Goal: Information Seeking & Learning: Learn about a topic

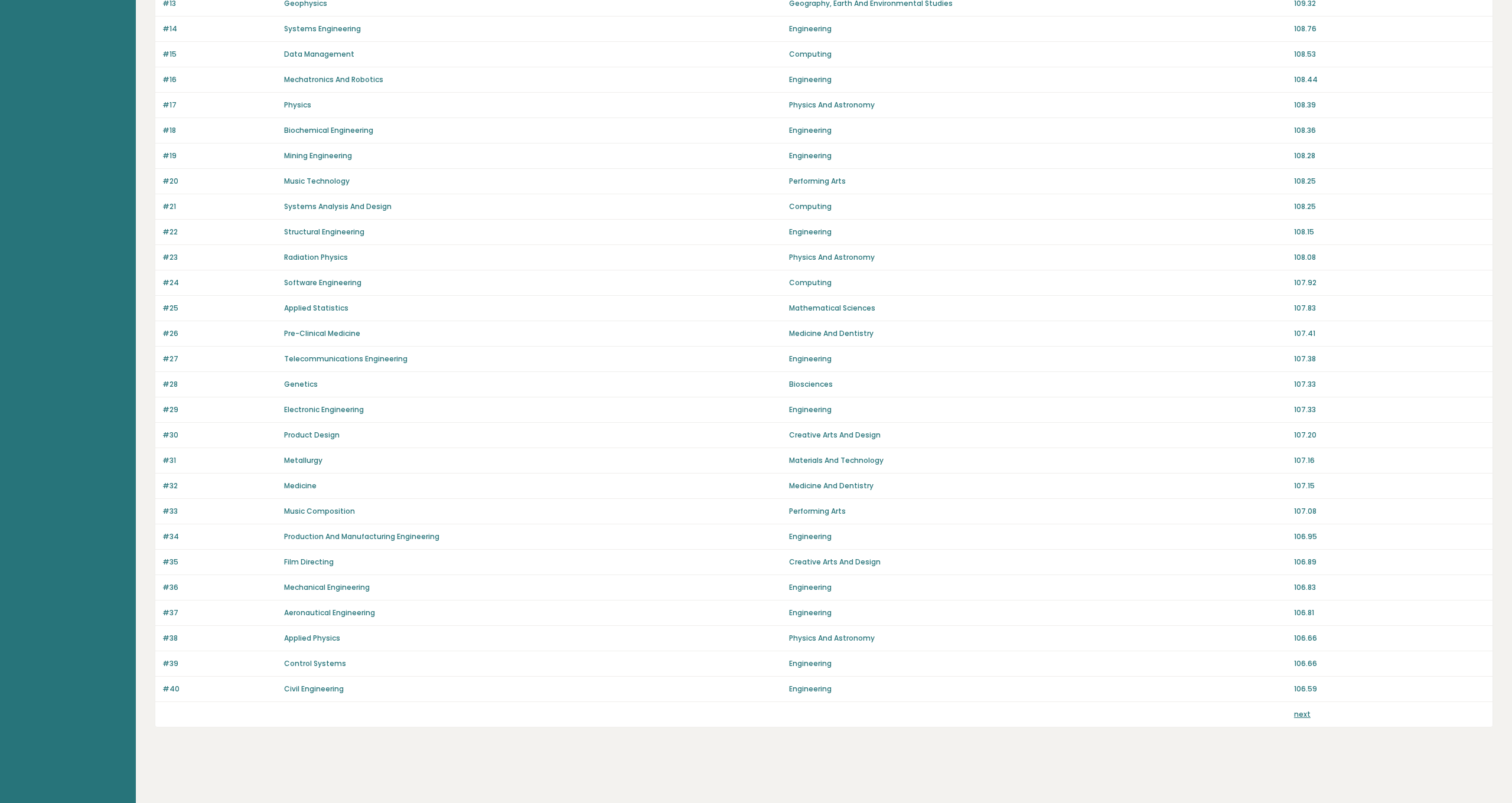
scroll to position [433, 0]
click at [1297, 716] on link "next" at bounding box center [1302, 714] width 17 height 10
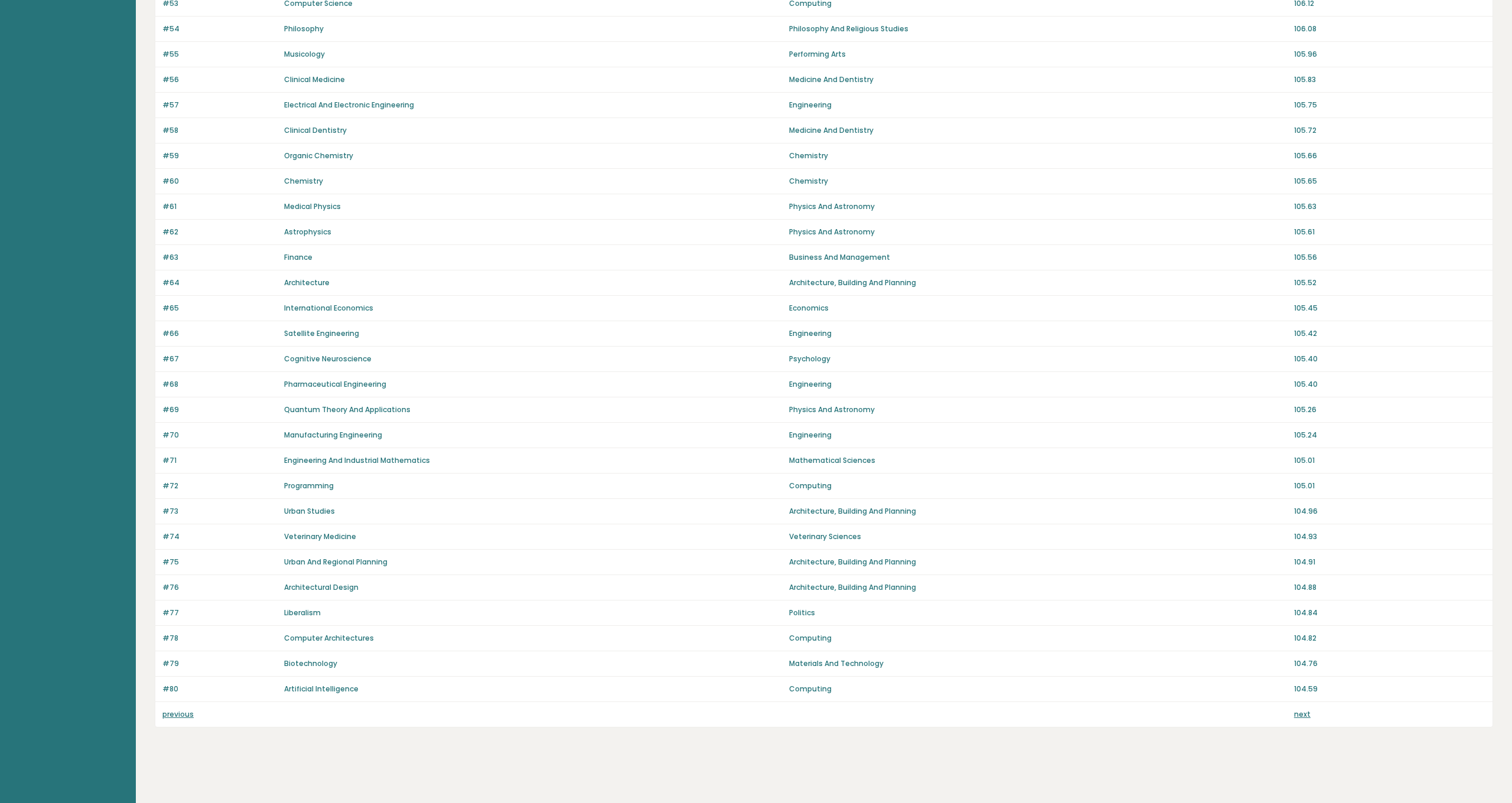
scroll to position [433, 0]
click at [1301, 714] on link "next" at bounding box center [1302, 714] width 17 height 10
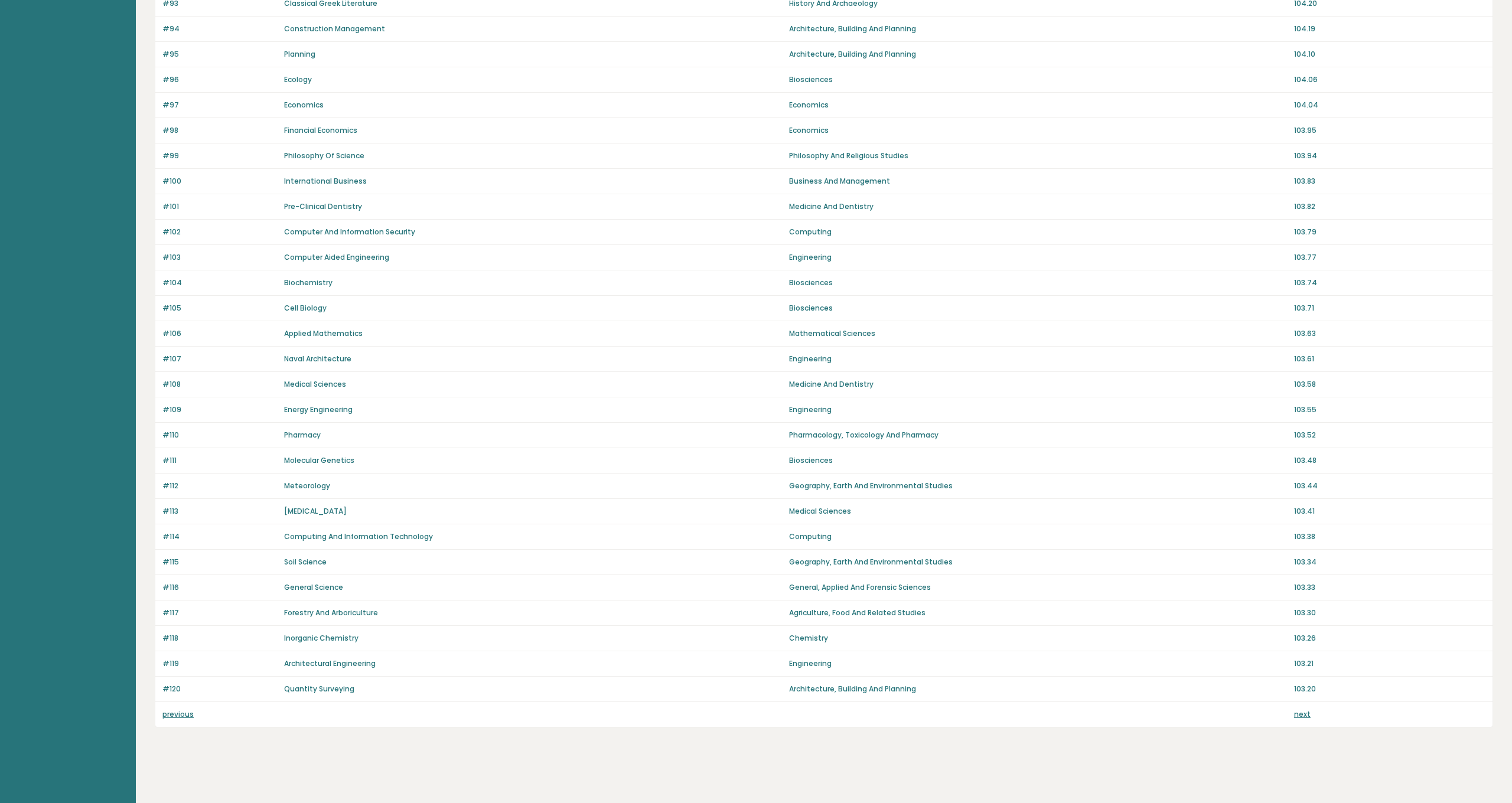
scroll to position [433, 0]
click at [1301, 715] on link "next" at bounding box center [1302, 714] width 17 height 10
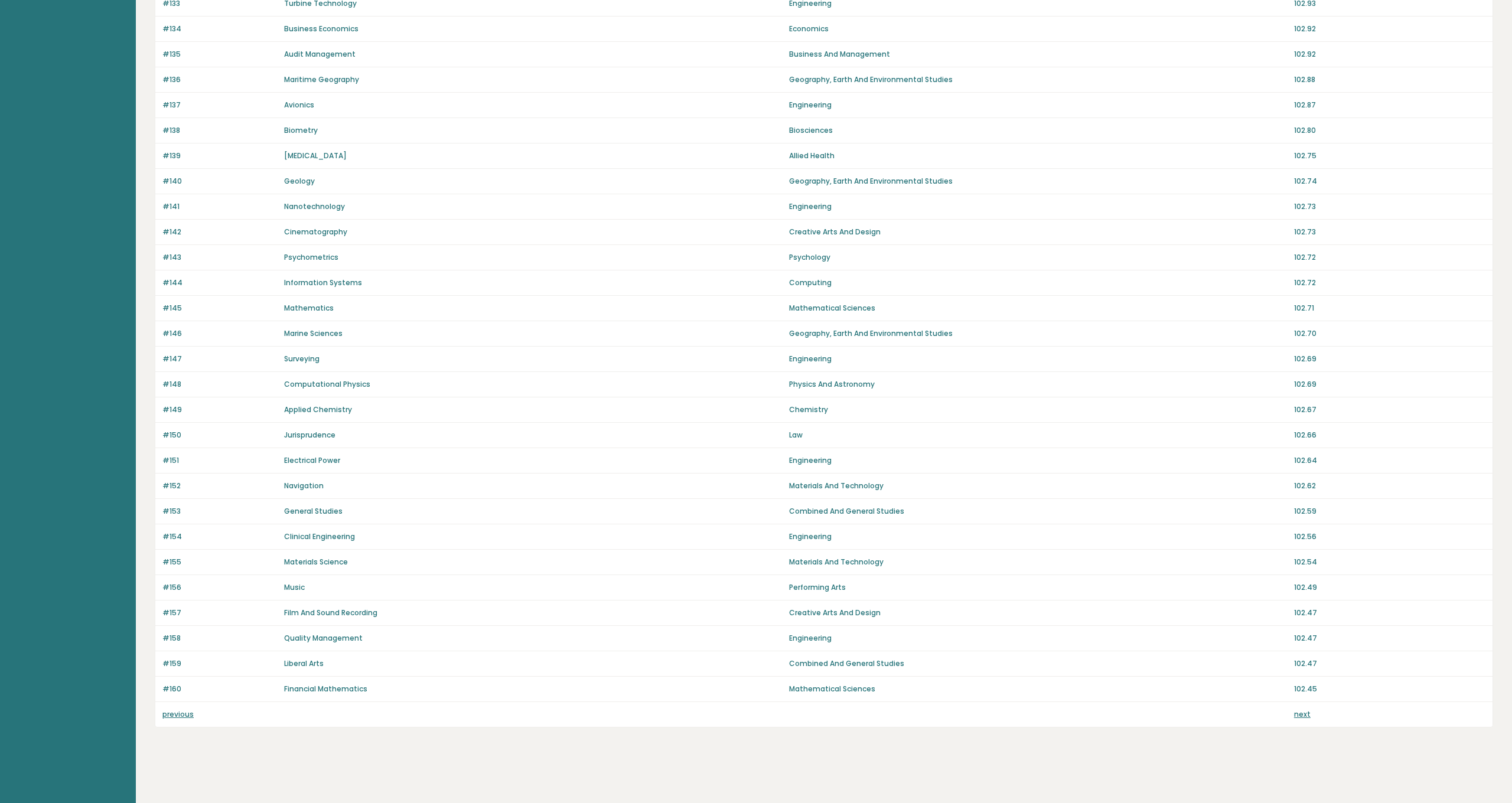
scroll to position [433, 0]
click at [1301, 715] on link "next" at bounding box center [1302, 714] width 17 height 10
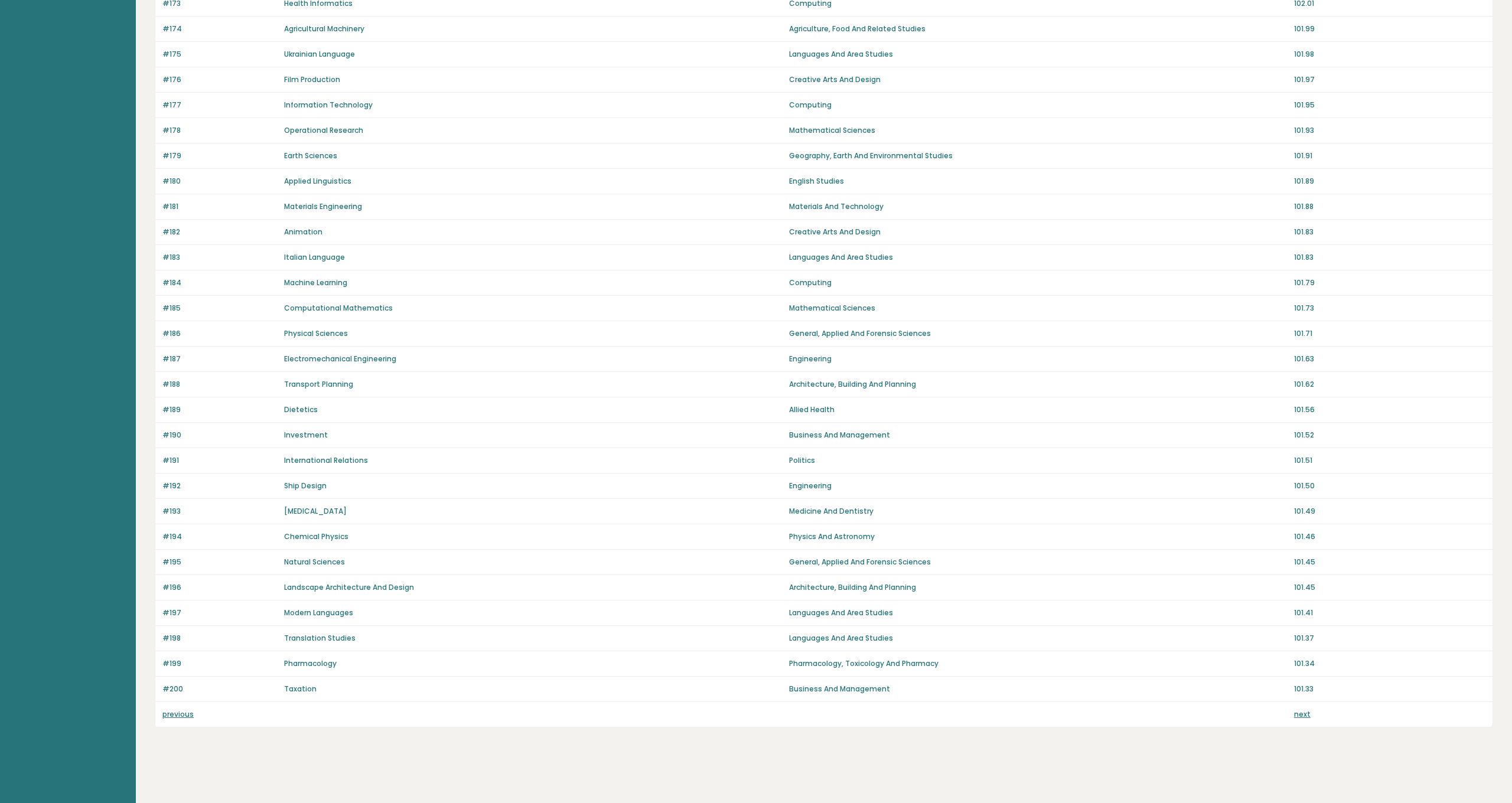
scroll to position [433, 0]
drag, startPoint x: 0, startPoint y: 0, endPoint x: 1301, endPoint y: 715, distance: 1484.5
click at [1301, 715] on link "next" at bounding box center [1302, 714] width 17 height 10
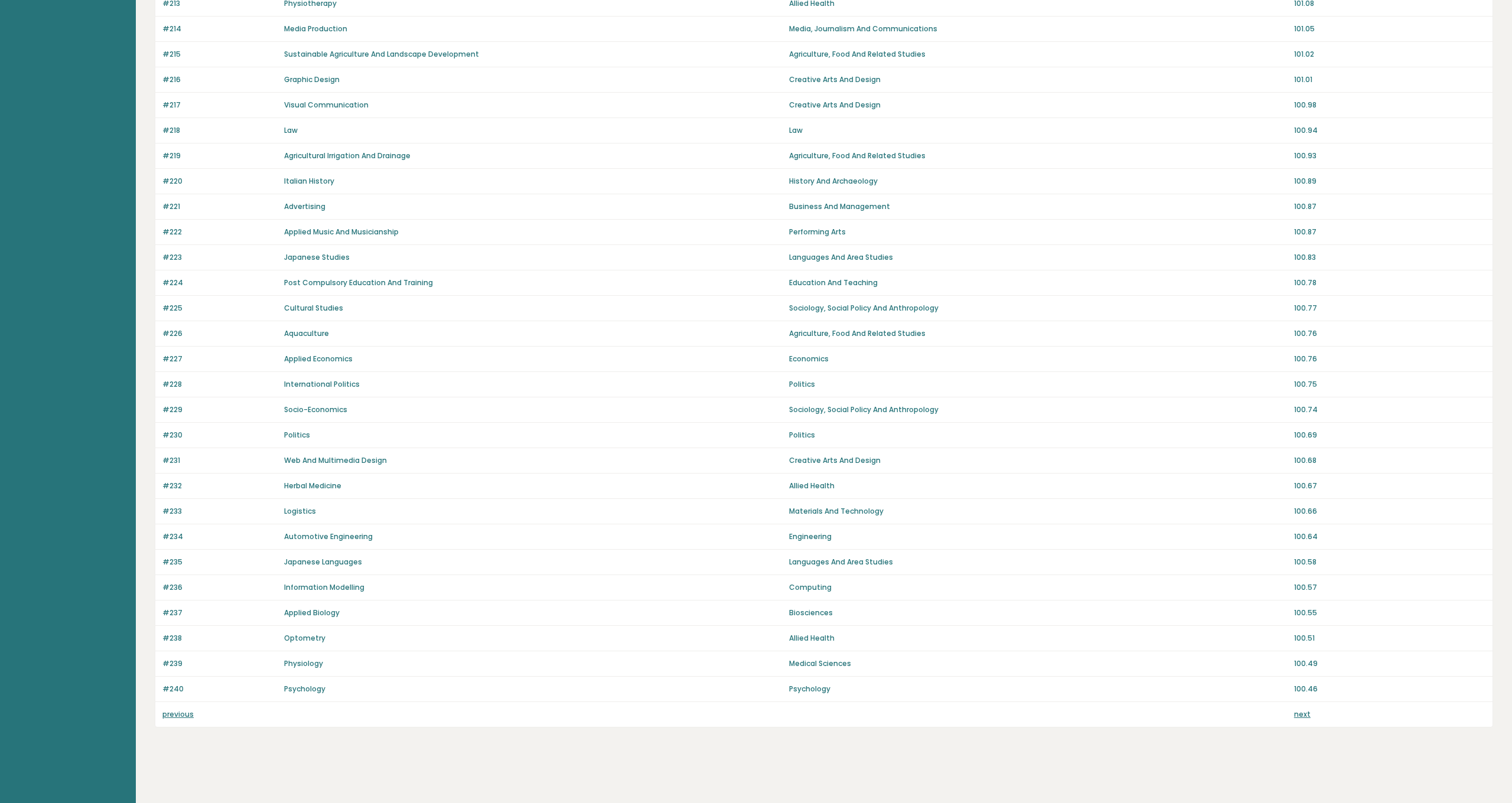
scroll to position [433, 0]
click at [1301, 715] on link "next" at bounding box center [1302, 714] width 17 height 10
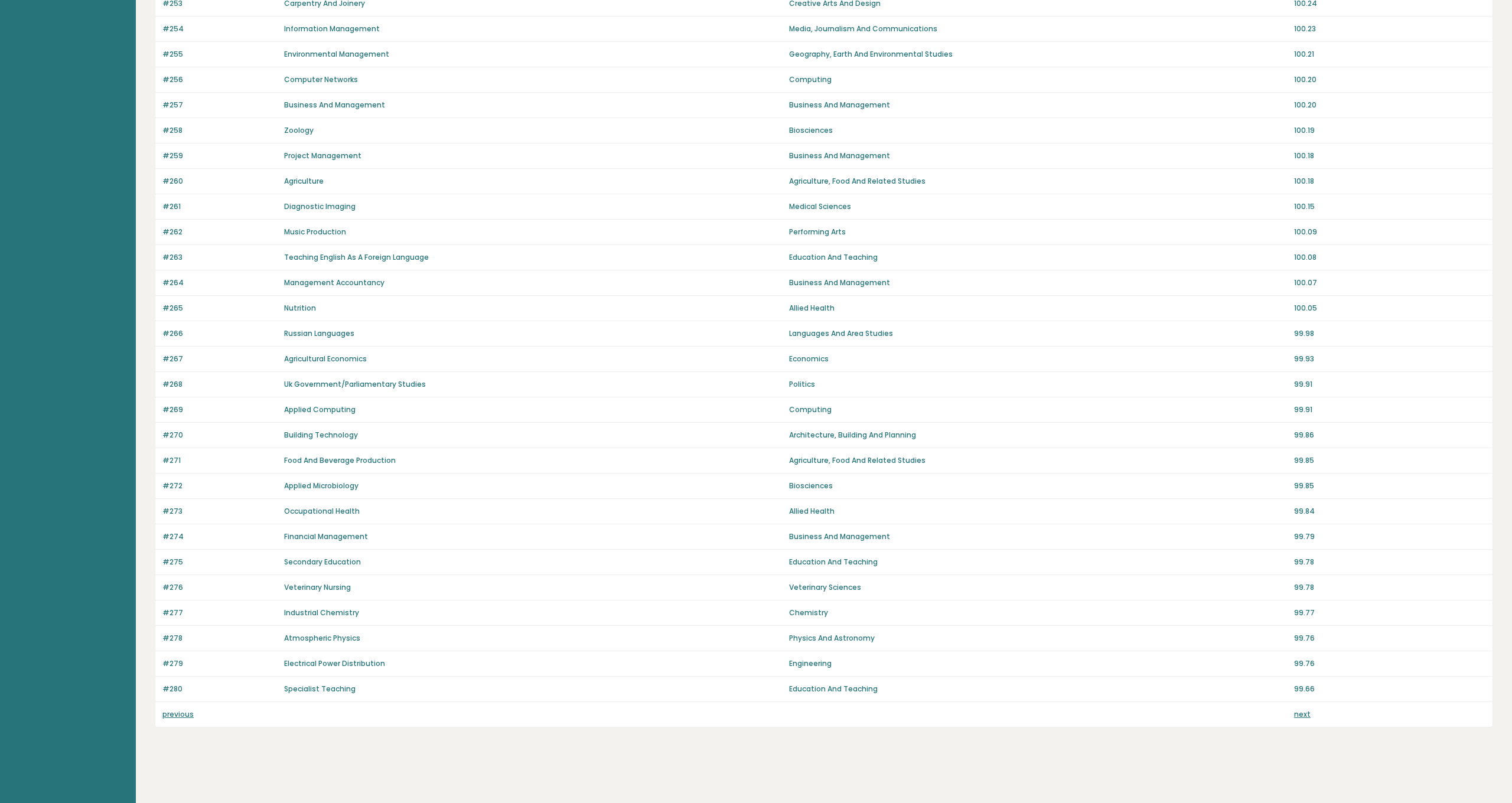
scroll to position [433, 0]
click at [1301, 715] on link "next" at bounding box center [1302, 714] width 17 height 10
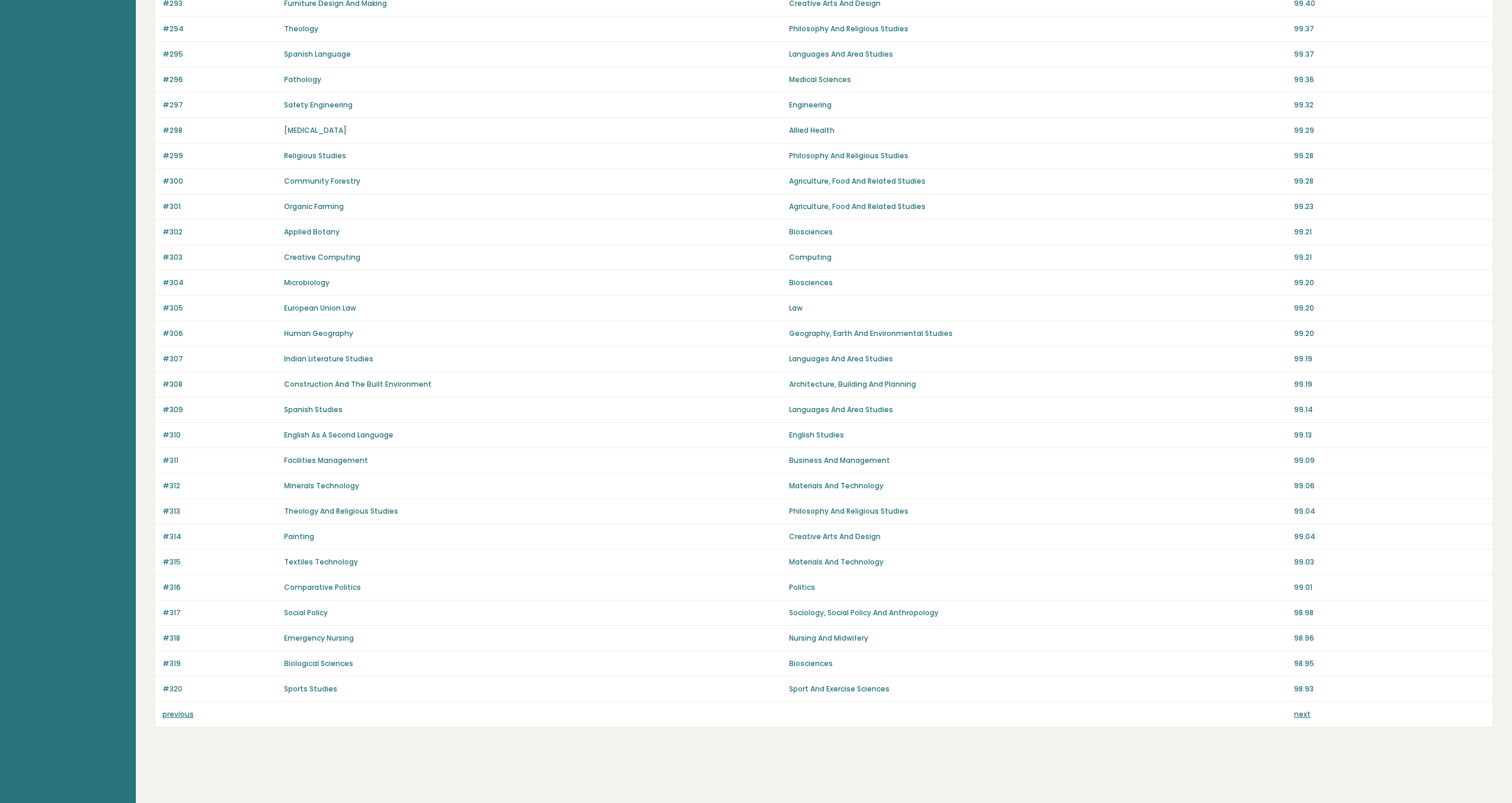
scroll to position [433, 0]
click at [1303, 718] on link "next" at bounding box center [1302, 714] width 17 height 10
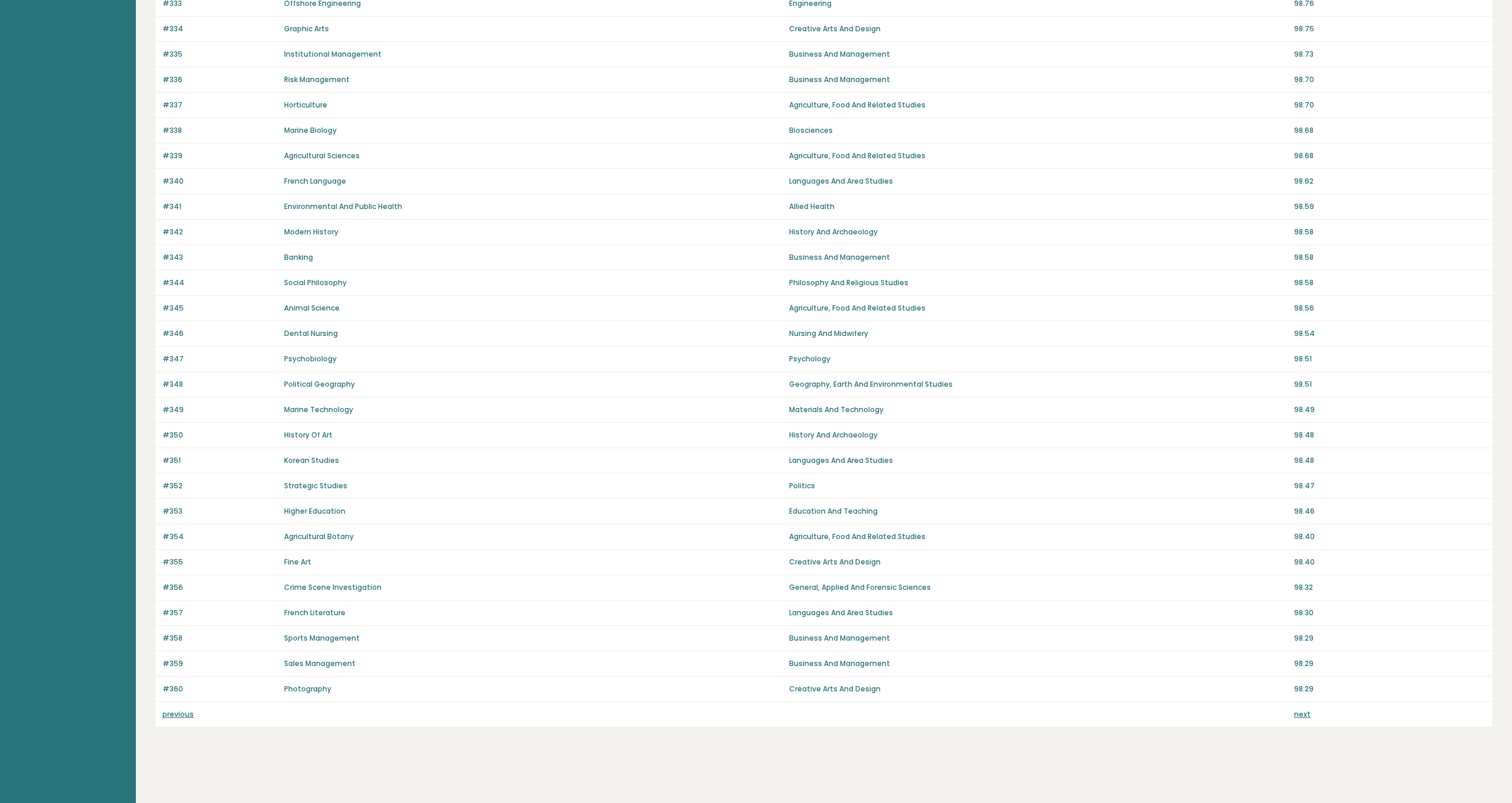
scroll to position [433, 0]
click at [1305, 716] on link "next" at bounding box center [1302, 714] width 17 height 10
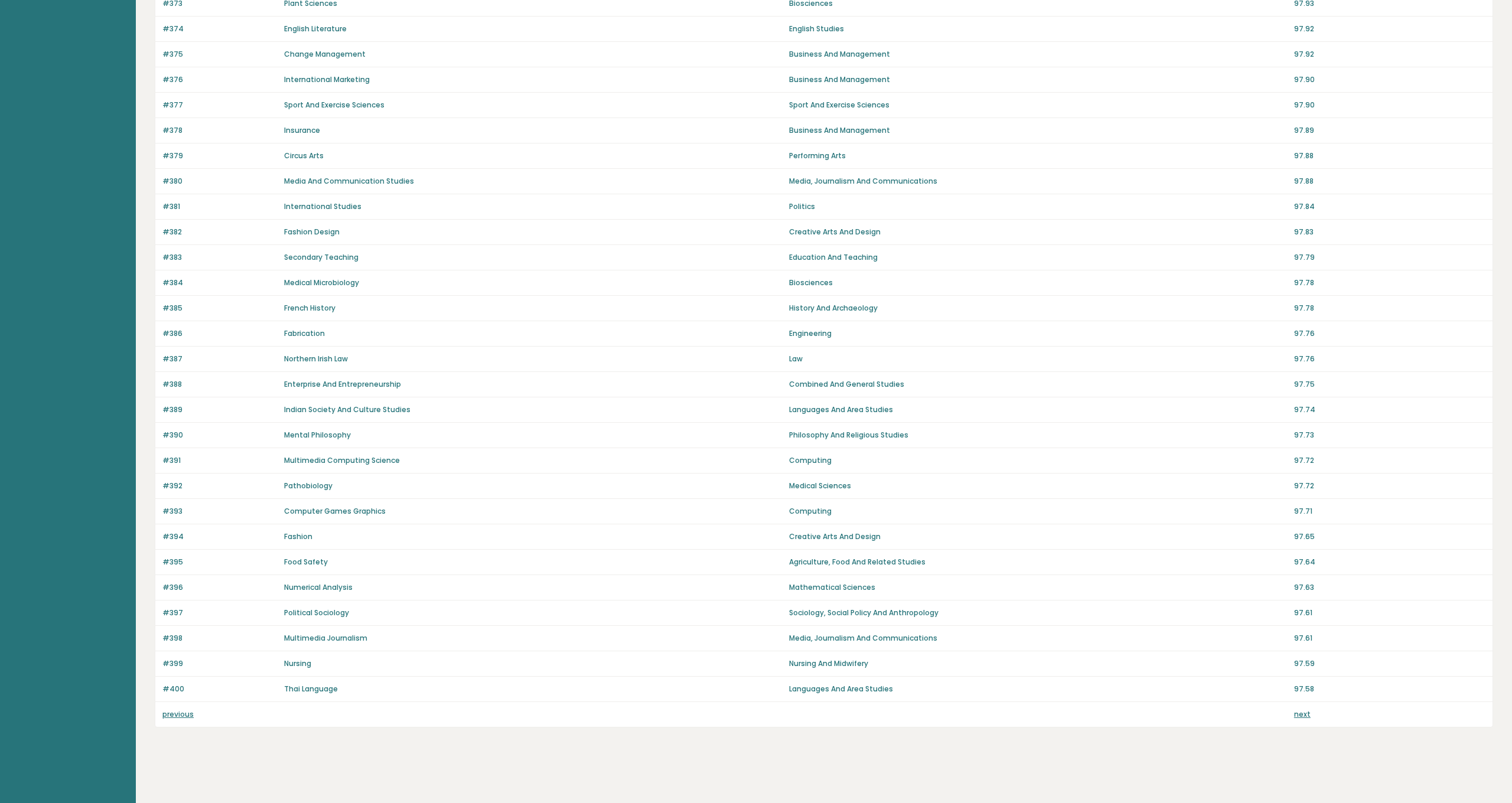
scroll to position [433, 0]
click at [1305, 718] on link "next" at bounding box center [1302, 714] width 17 height 10
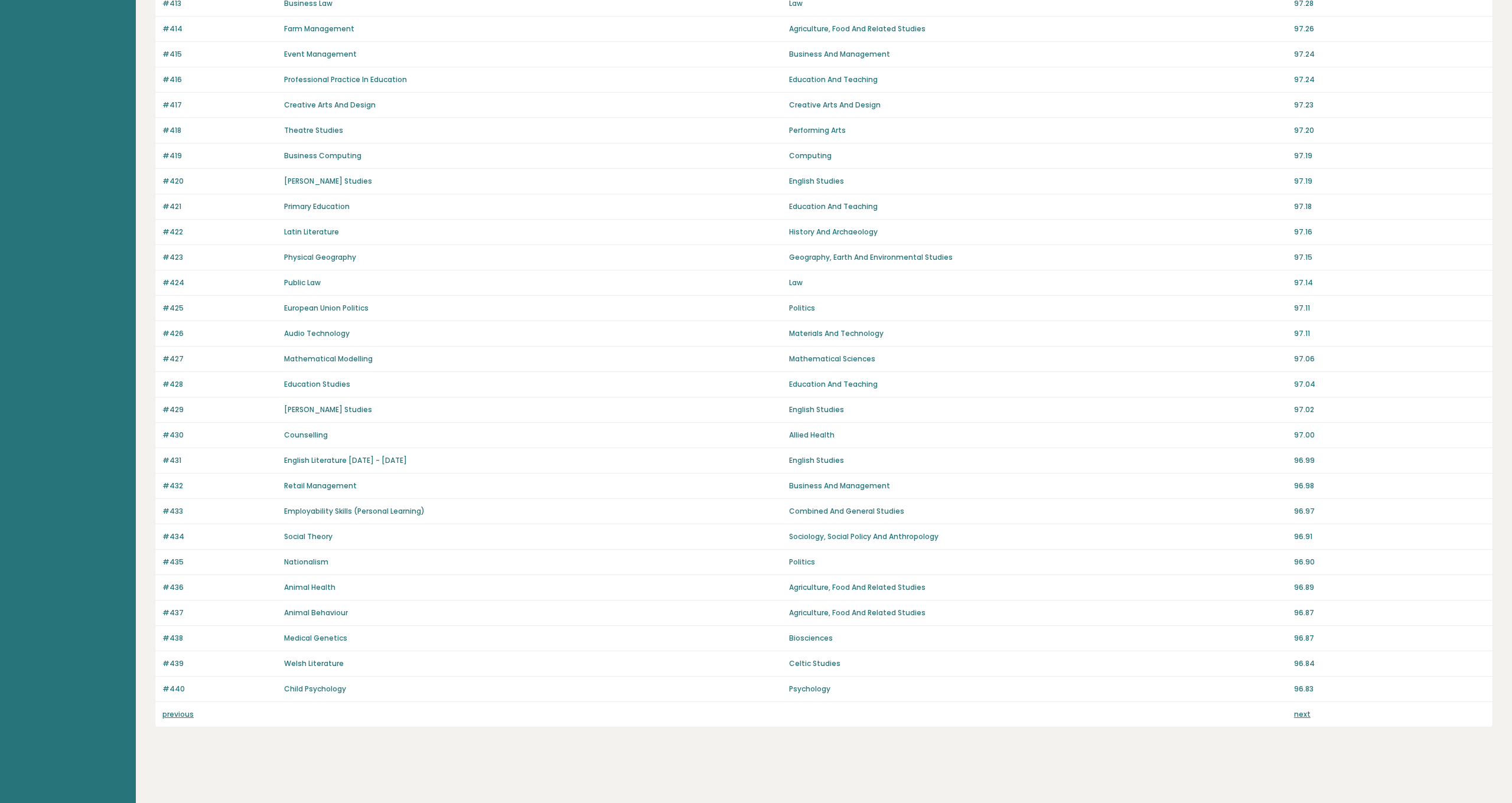
scroll to position [433, 0]
click at [1301, 712] on link "next" at bounding box center [1302, 714] width 17 height 10
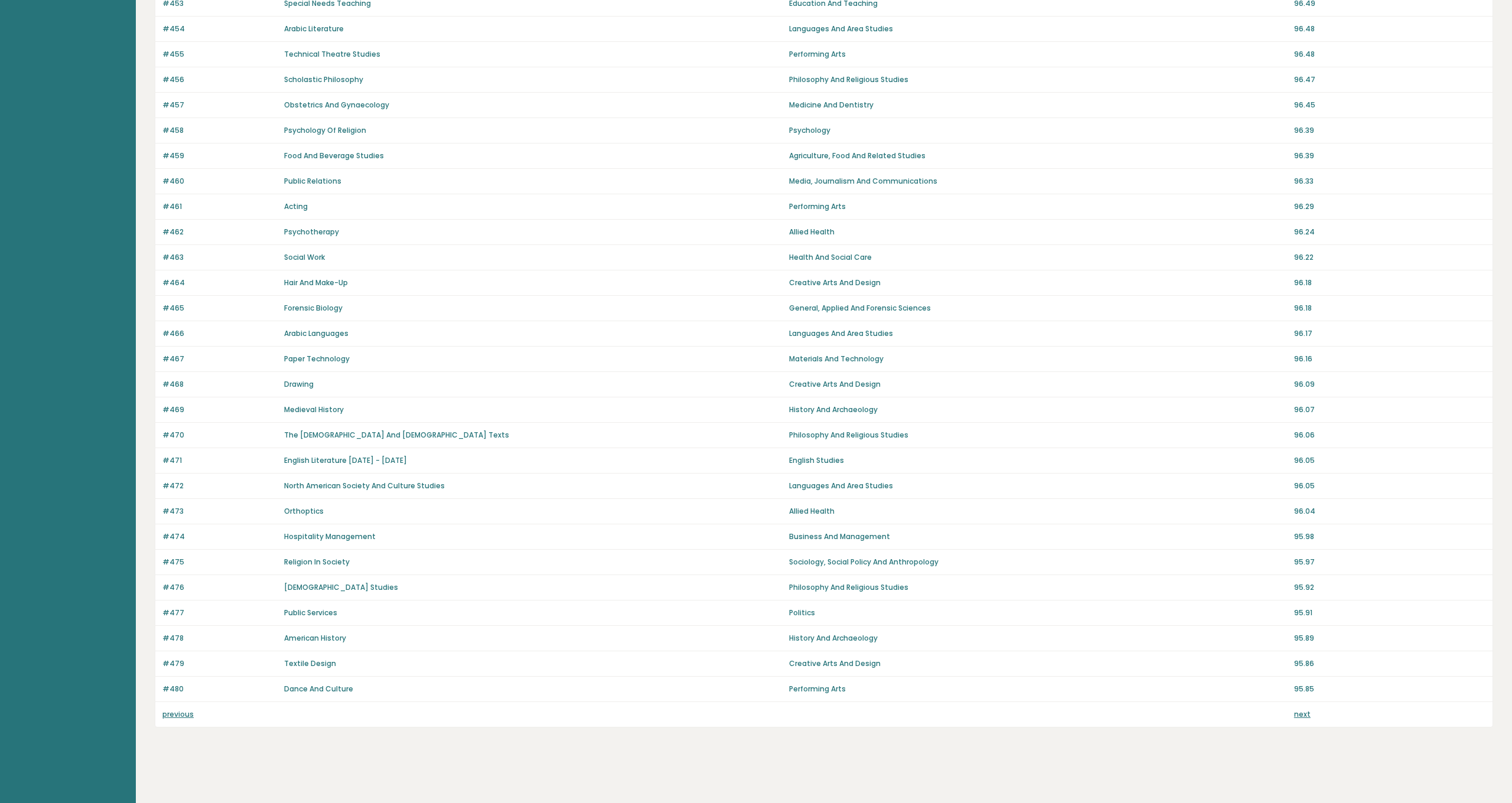
scroll to position [433, 0]
click at [1301, 712] on link "next" at bounding box center [1302, 714] width 17 height 10
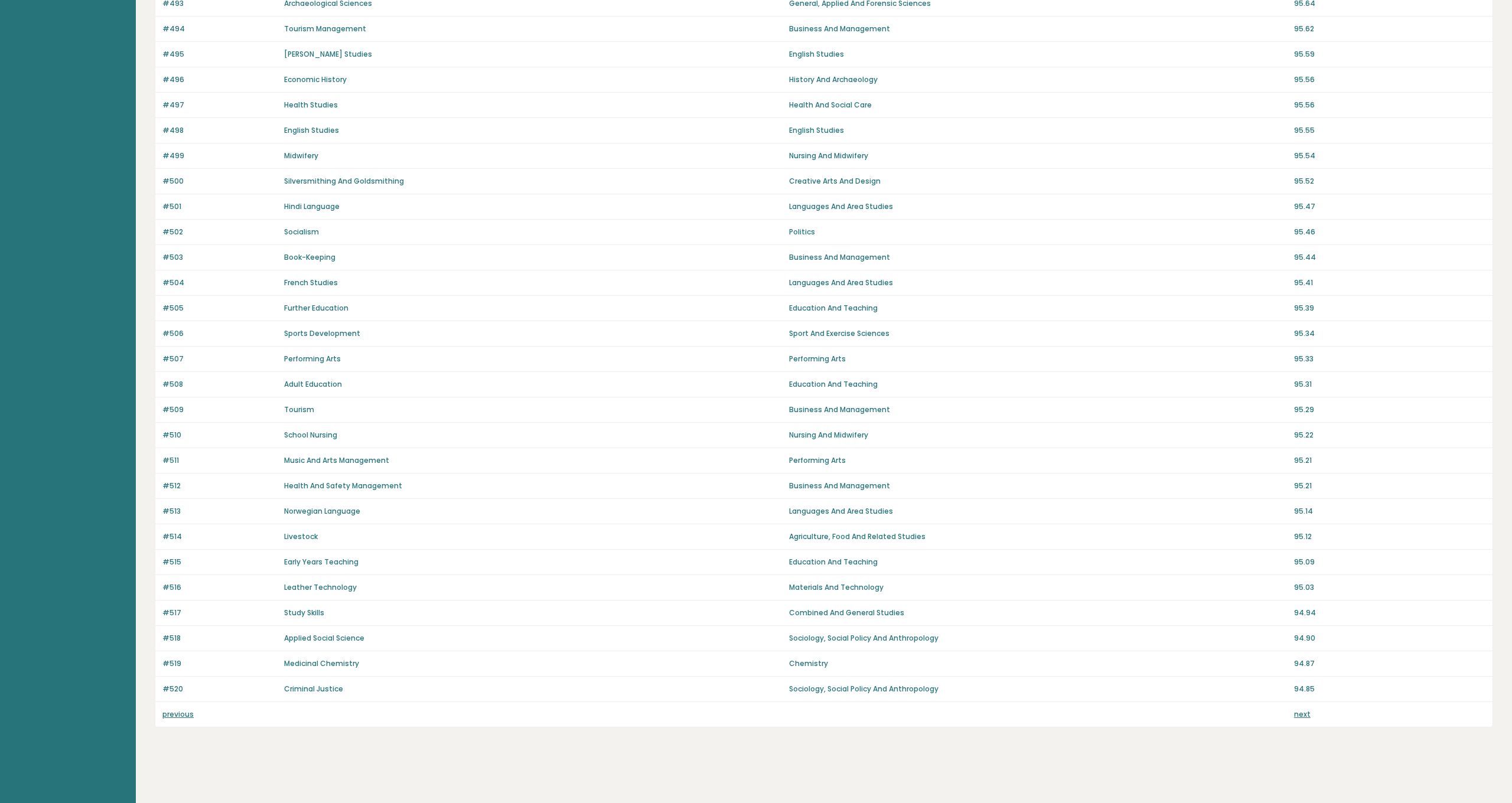
scroll to position [433, 0]
click at [1305, 716] on link "next" at bounding box center [1302, 714] width 17 height 10
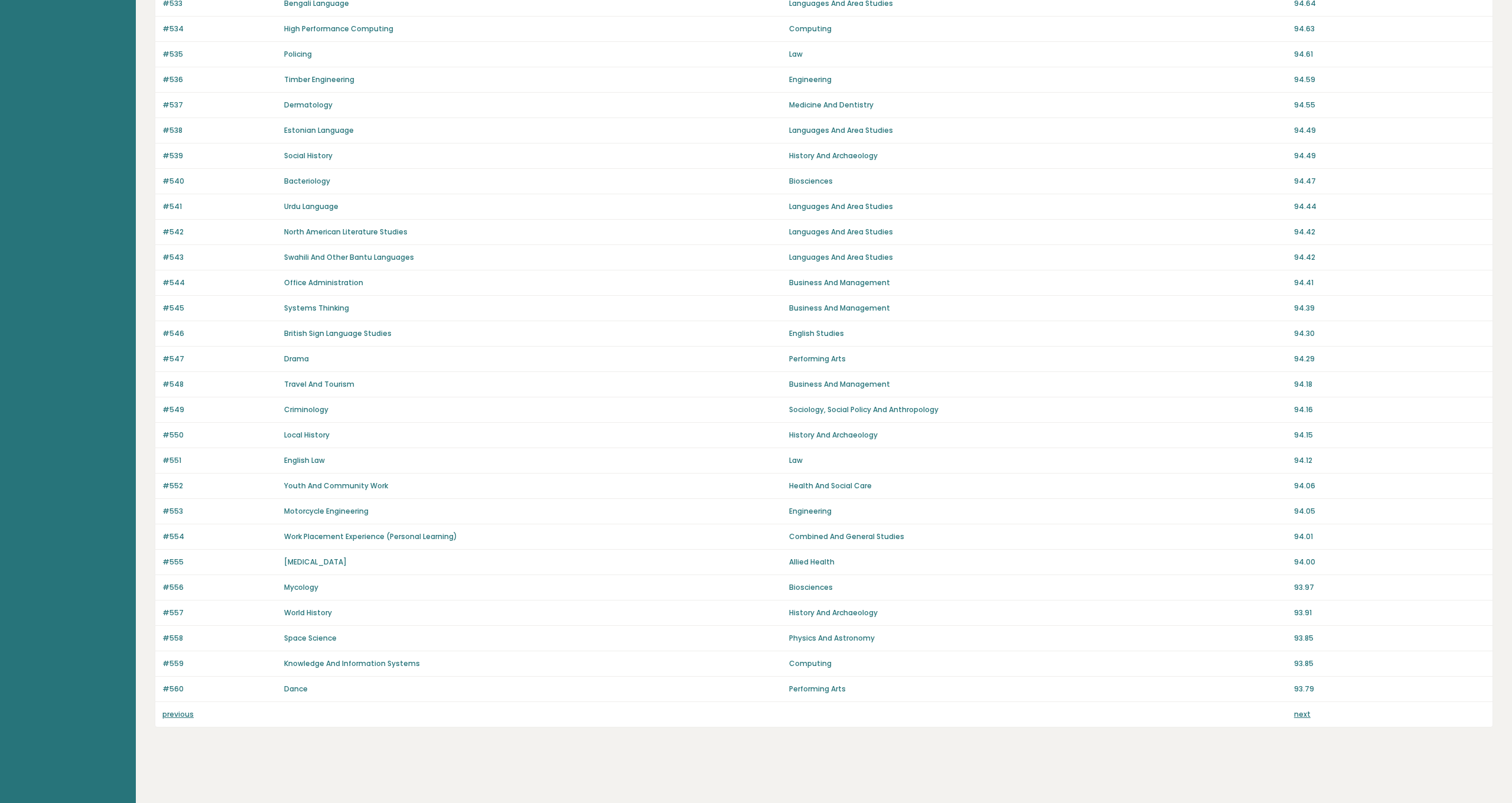
scroll to position [433, 0]
click at [1305, 716] on link "next" at bounding box center [1302, 714] width 17 height 10
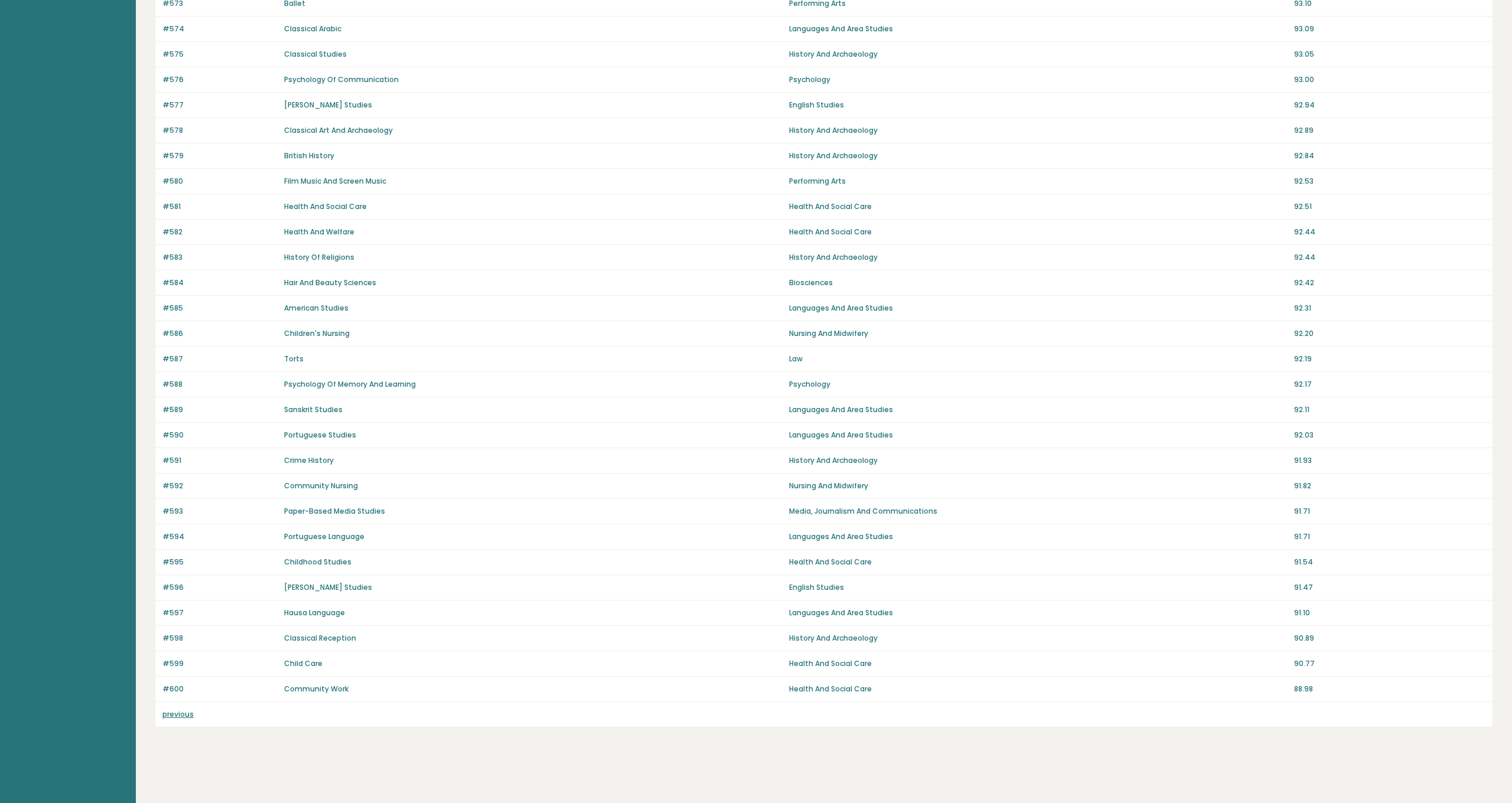
click at [1305, 716] on div "previous" at bounding box center [824, 714] width 1337 height 25
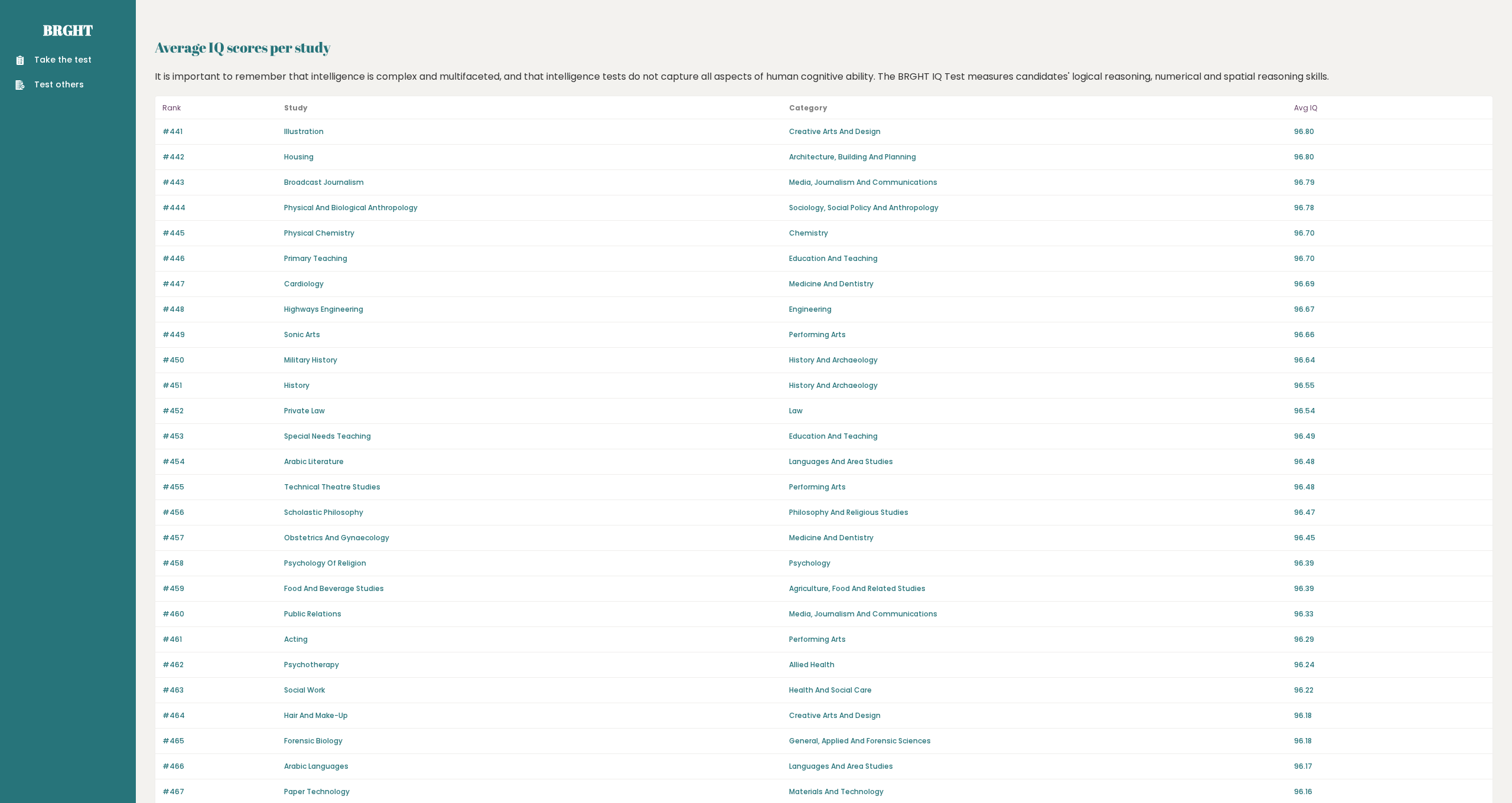
scroll to position [433, 0]
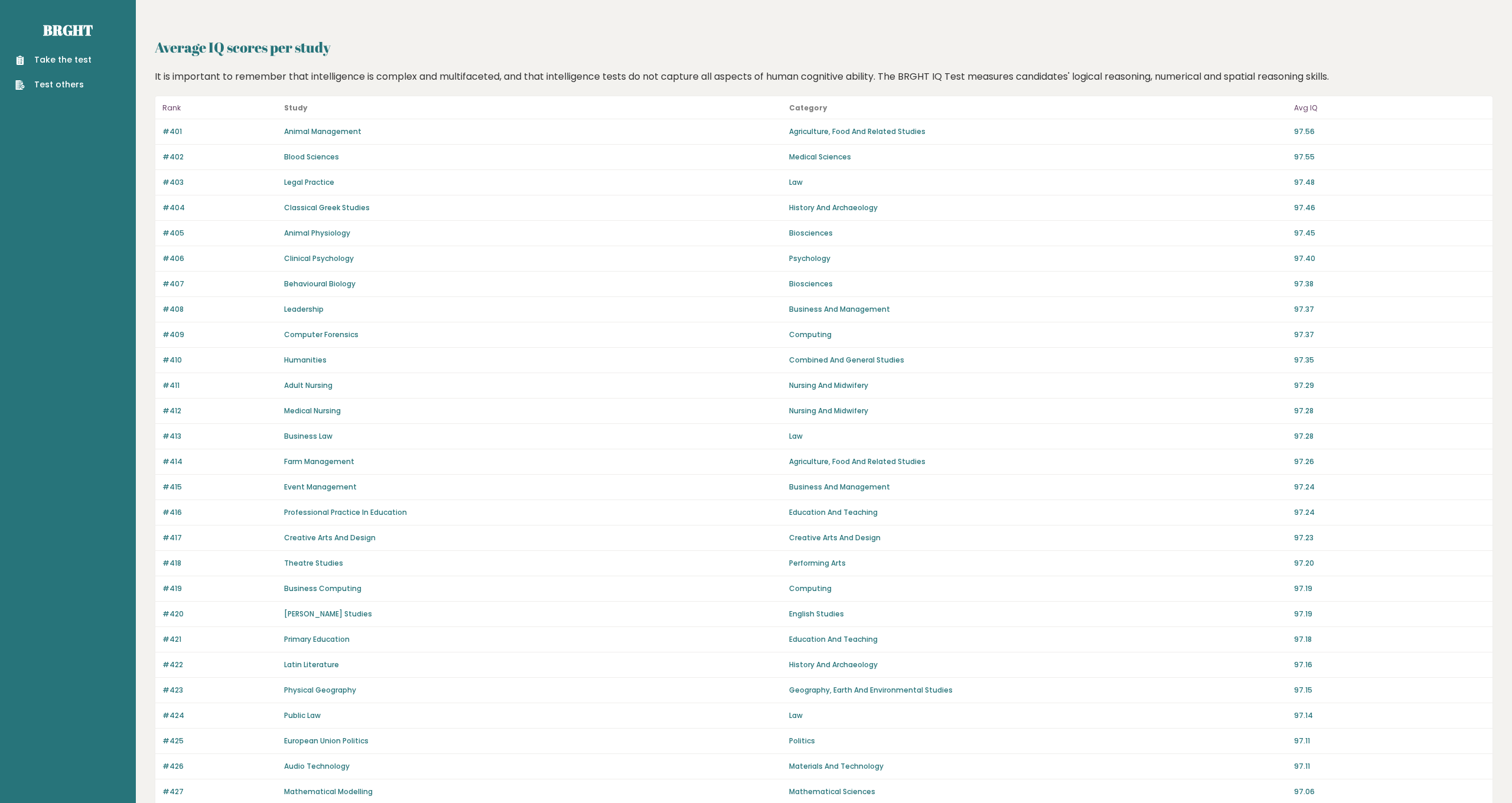
scroll to position [433, 0]
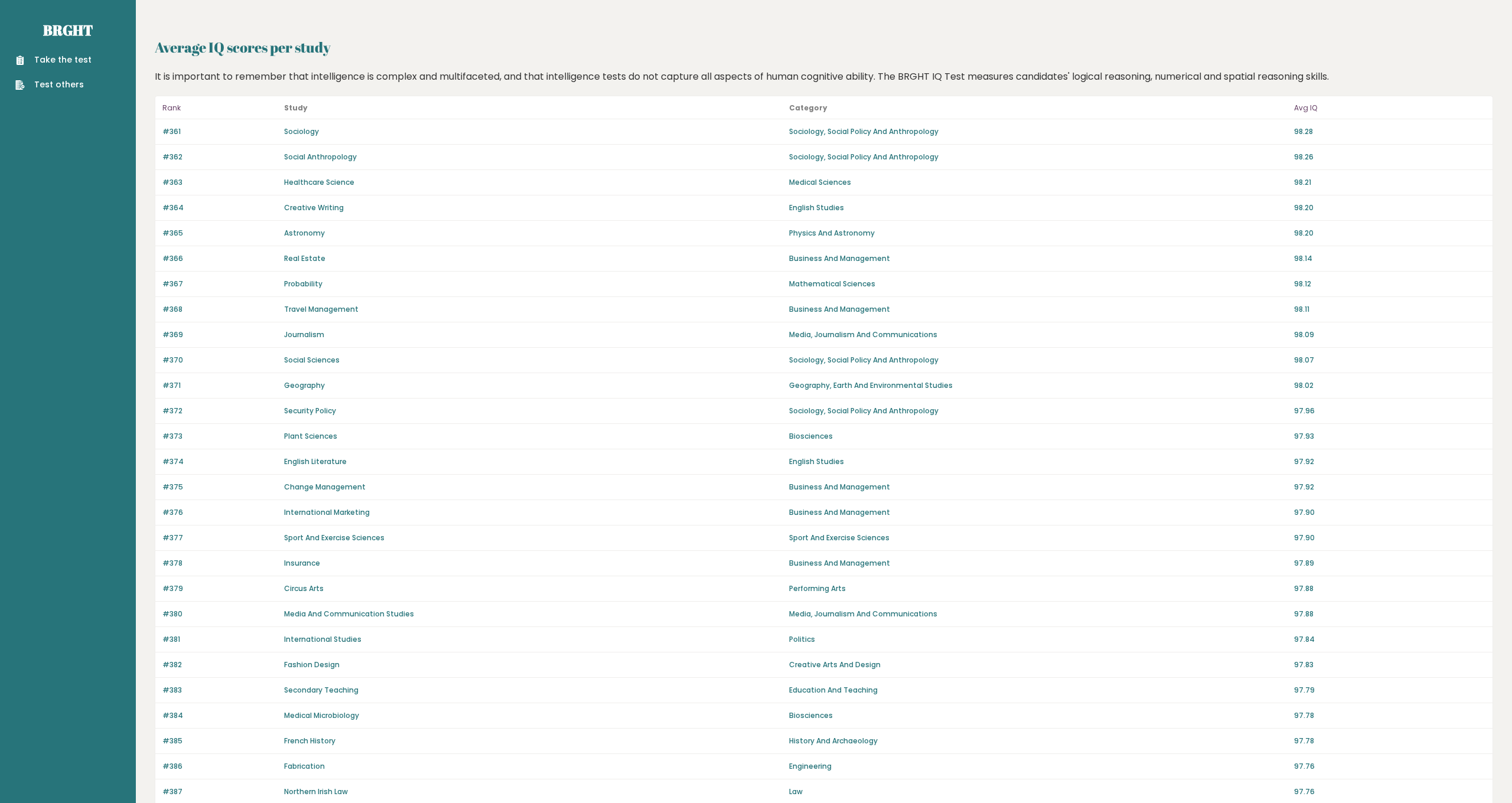
scroll to position [433, 0]
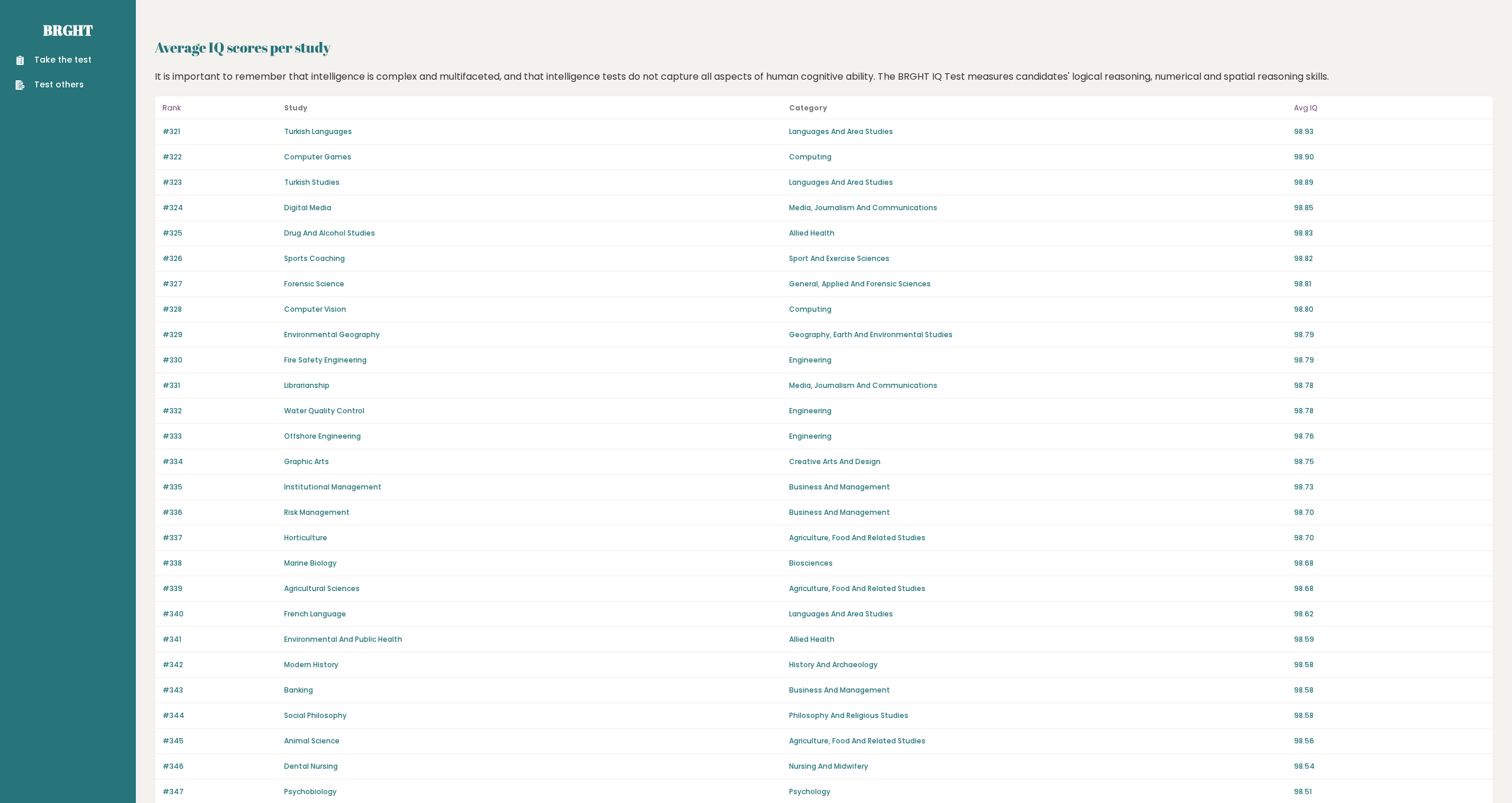
scroll to position [433, 0]
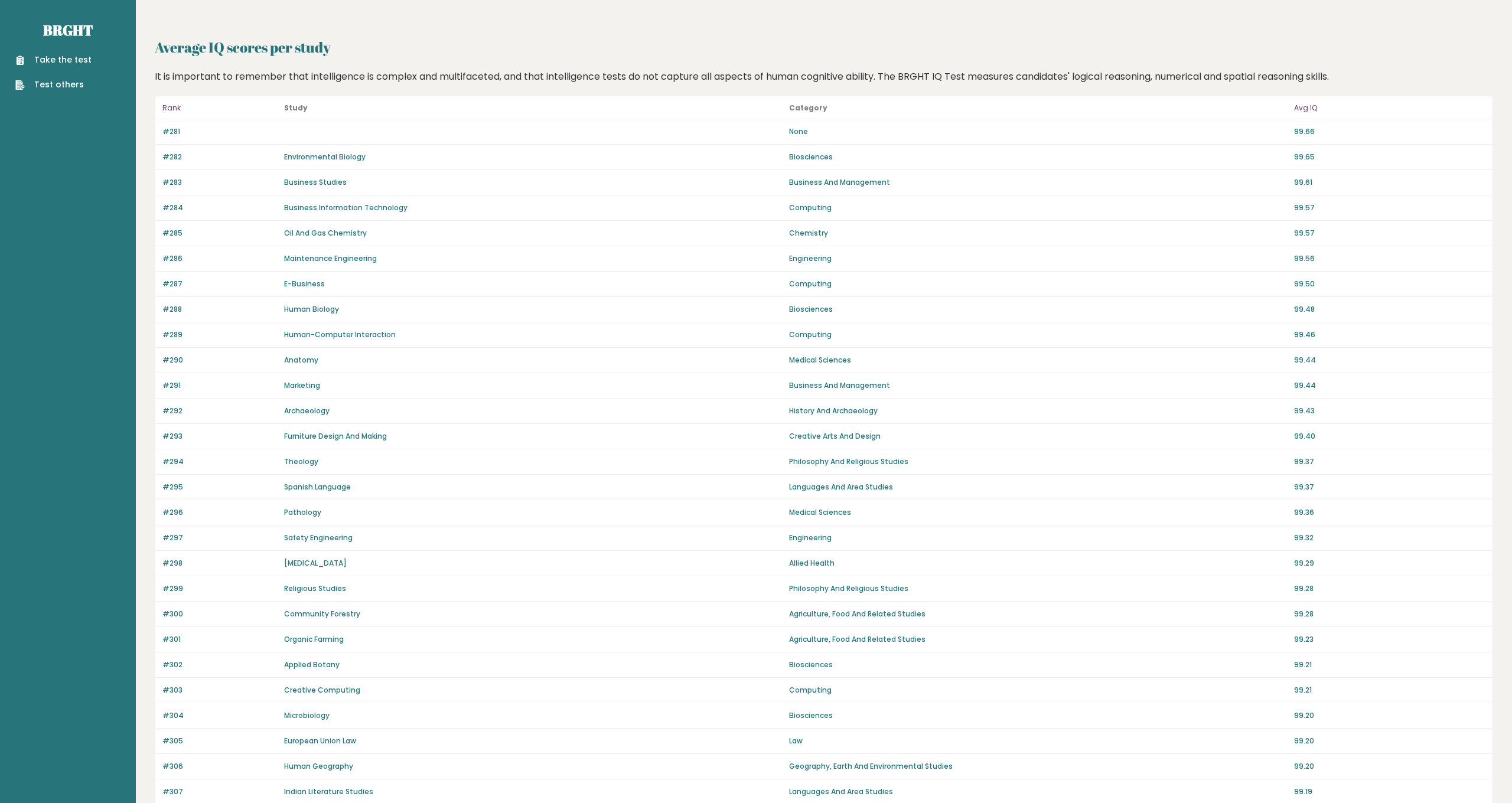
scroll to position [433, 0]
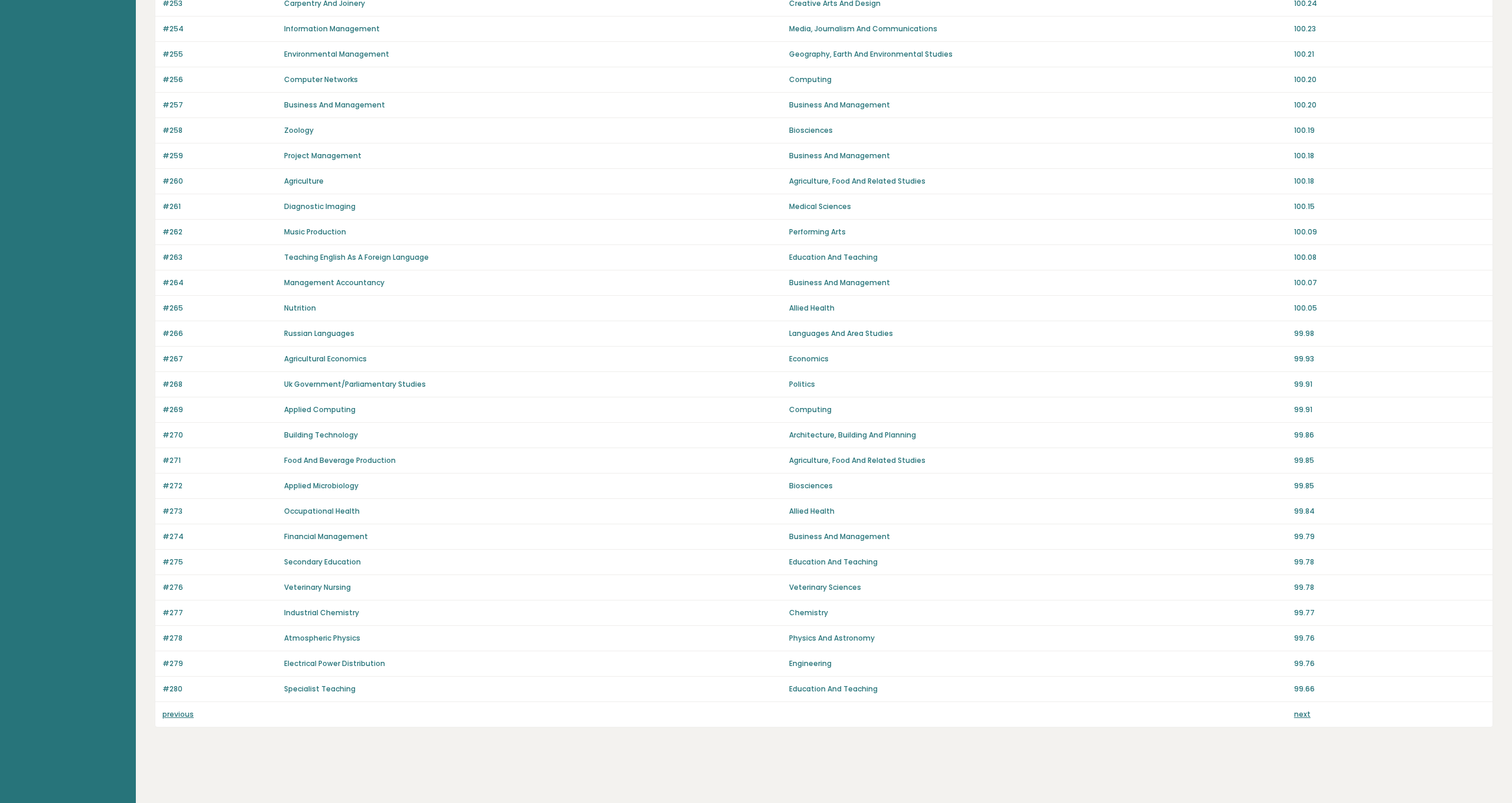
scroll to position [433, 0]
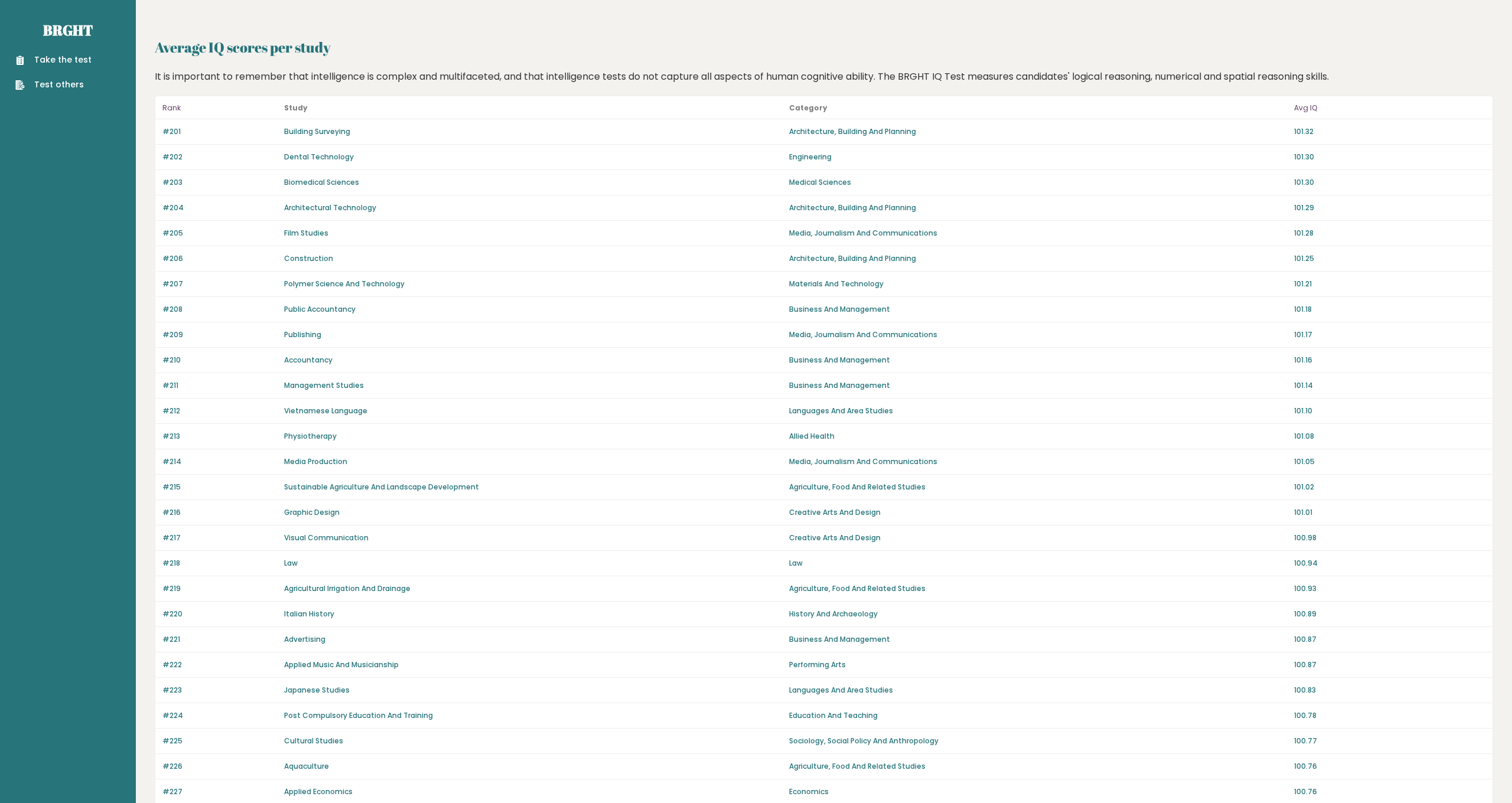
scroll to position [433, 0]
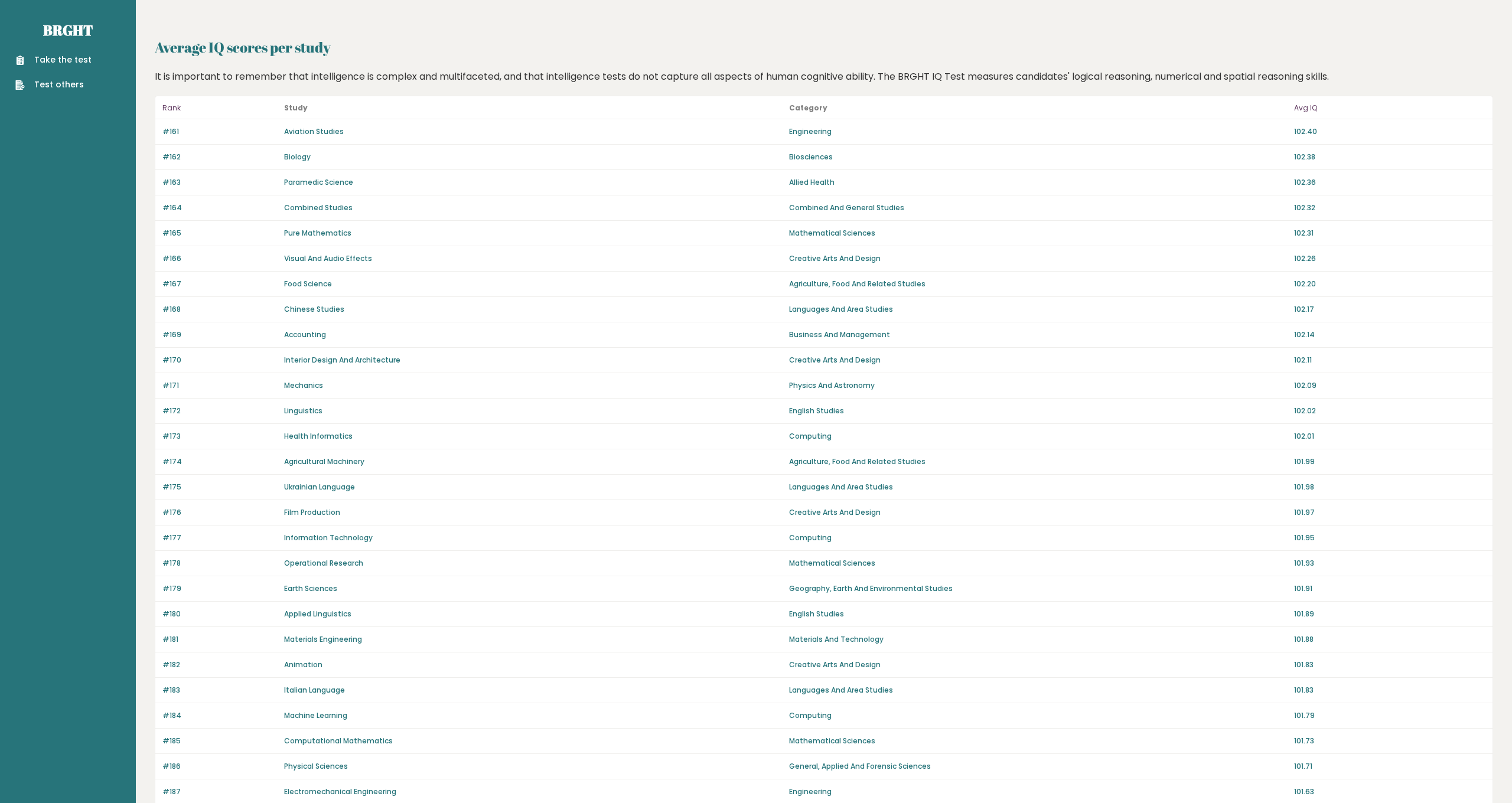
scroll to position [433, 0]
